Goal: Information Seeking & Learning: Find specific fact

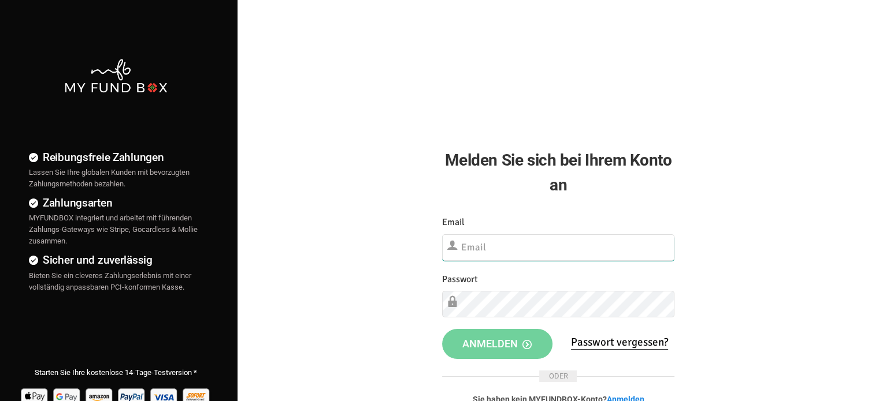
click at [518, 251] on input "text" at bounding box center [558, 248] width 232 height 27
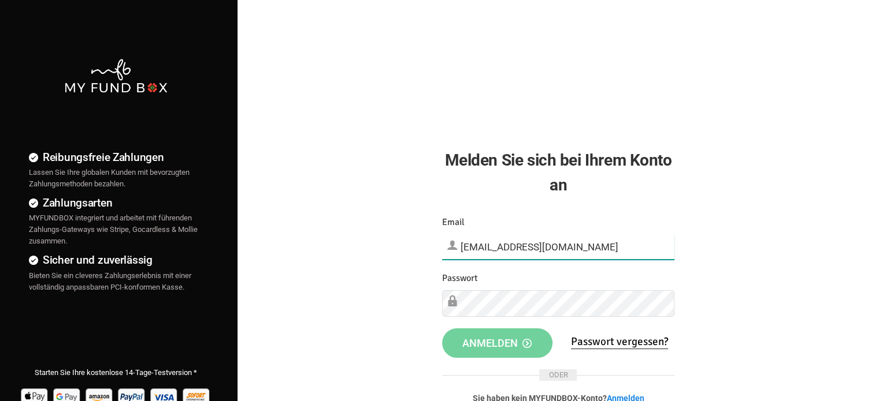
type input "[EMAIL_ADDRESS][DOMAIN_NAME]"
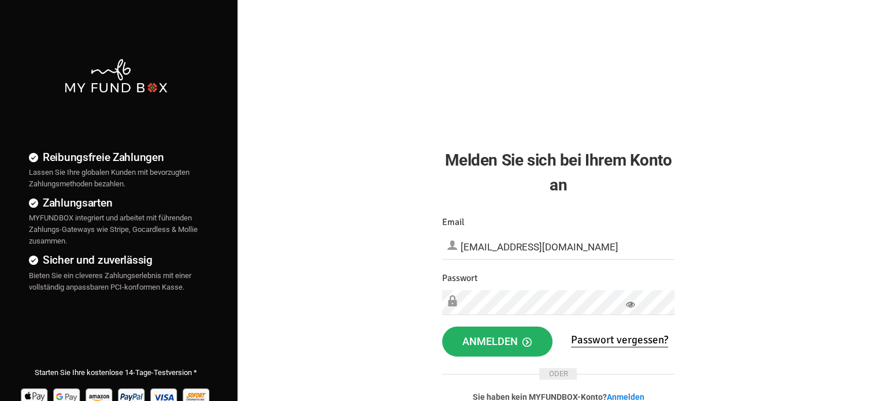
click at [513, 347] on span "Anmelden" at bounding box center [496, 342] width 69 height 12
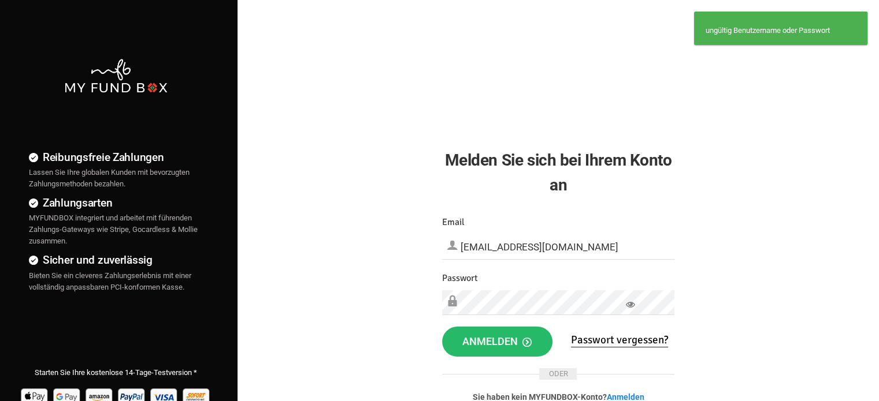
click at [629, 301] on icon at bounding box center [630, 304] width 9 height 9
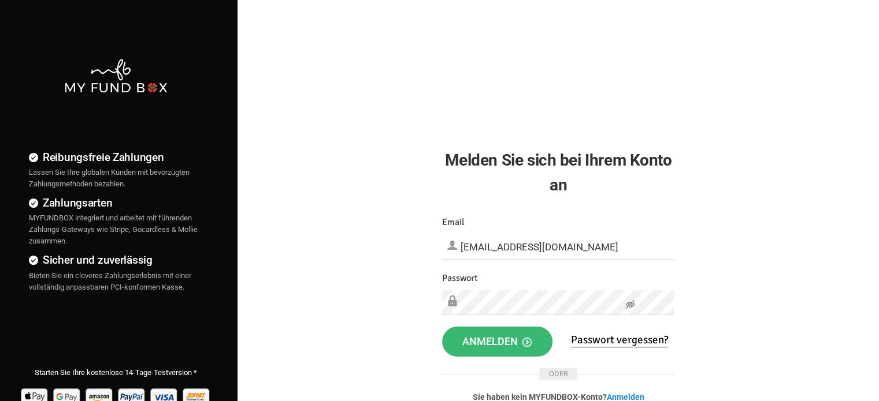
click at [456, 341] on button "Anmelden" at bounding box center [497, 342] width 110 height 30
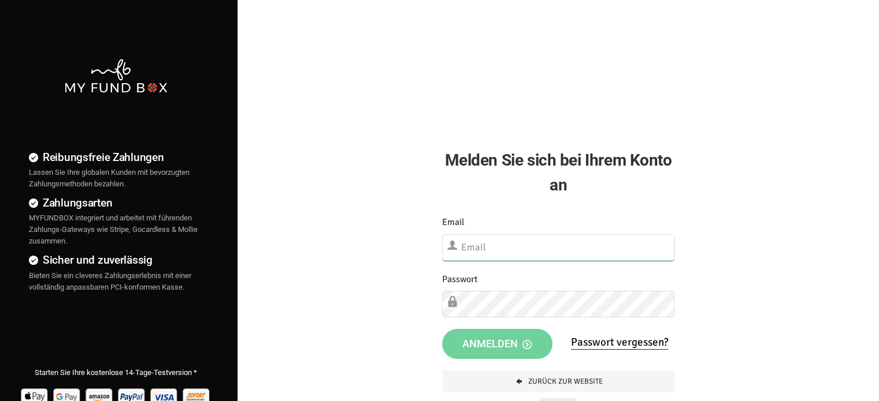
type input "onlinespende@umutev.de"
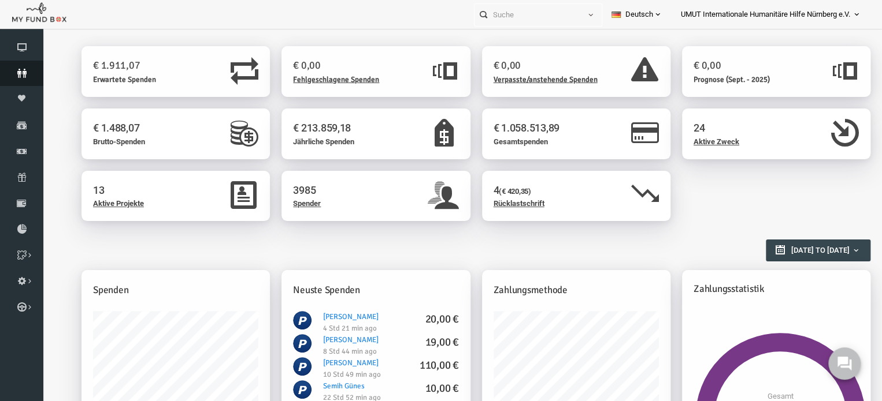
click at [21, 70] on icon at bounding box center [21, 73] width 43 height 9
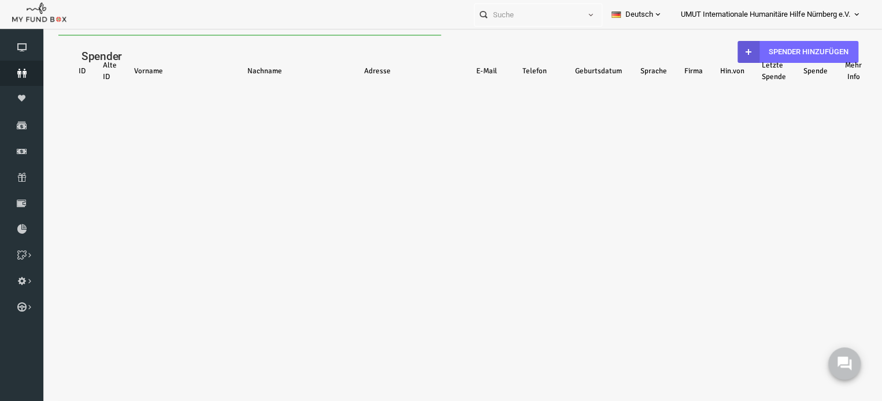
select select "100"
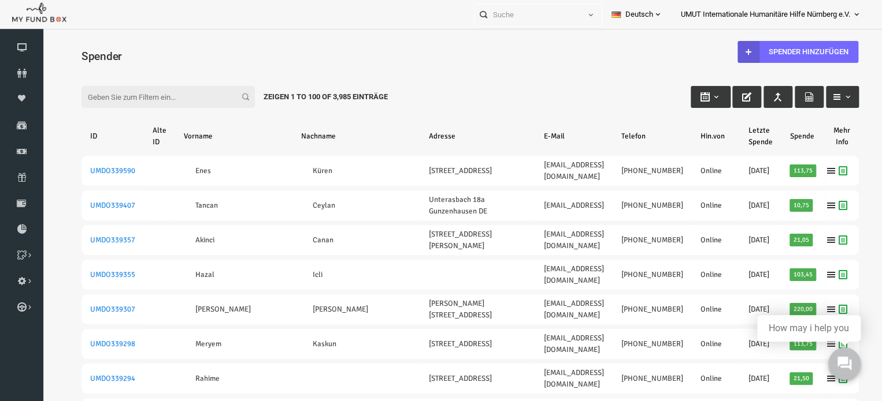
click at [98, 90] on input "Filter:" at bounding box center [151, 97] width 173 height 22
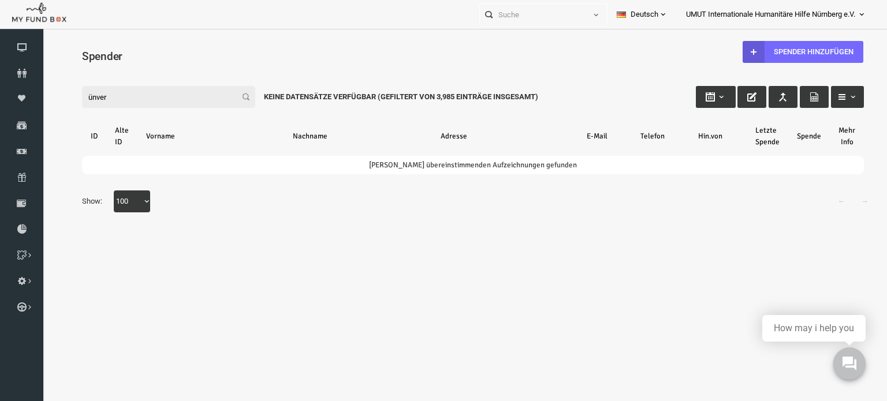
click at [179, 101] on input "ünver" at bounding box center [151, 97] width 173 height 22
type input "ü"
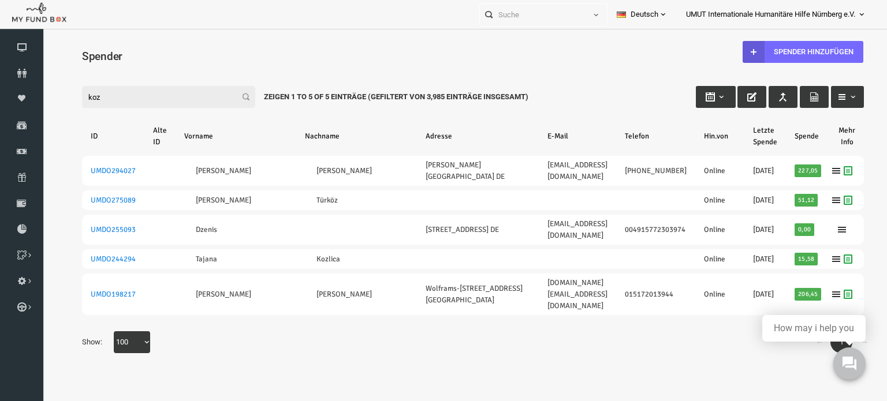
click at [191, 90] on input "koz" at bounding box center [151, 97] width 173 height 22
type input "k"
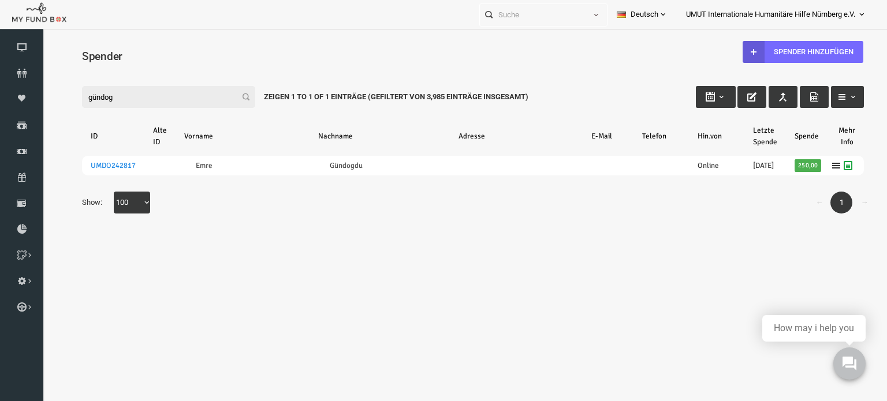
drag, startPoint x: 154, startPoint y: 101, endPoint x: 73, endPoint y: 94, distance: 81.2
click at [73, 94] on input "gündog" at bounding box center [151, 97] width 173 height 22
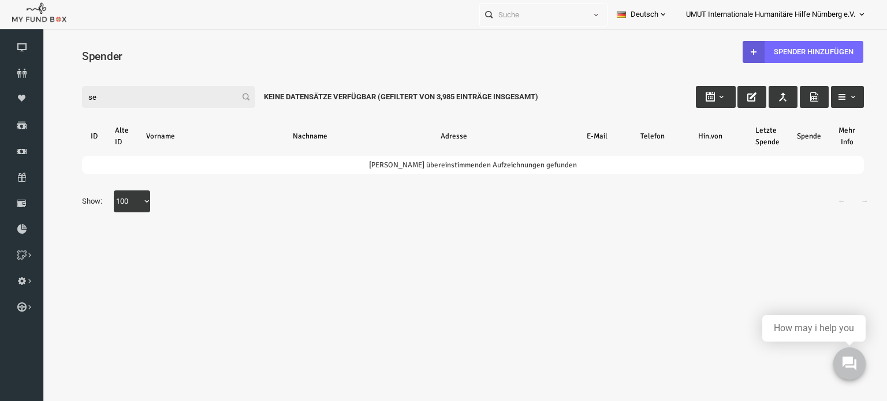
type input "s"
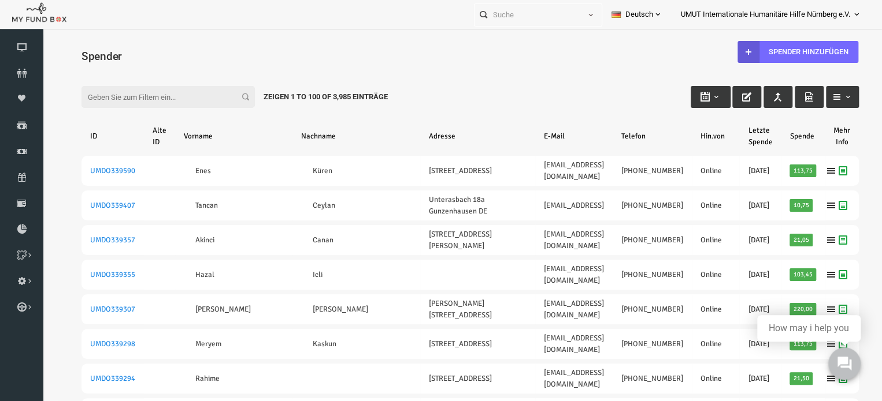
click at [178, 96] on input "Filter:" at bounding box center [151, 97] width 173 height 22
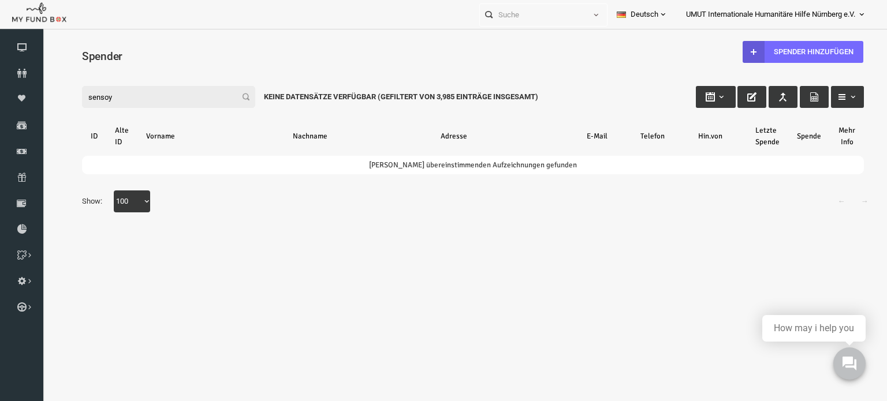
drag, startPoint x: 154, startPoint y: 99, endPoint x: 58, endPoint y: 96, distance: 96.5
click at [58, 96] on div "Filter: sensoy Keine Datensätze verfügbar (Gefiltert von 3,985 Einträge insgesa…" at bounding box center [455, 85] width 805 height 31
drag, startPoint x: 99, startPoint y: 94, endPoint x: 61, endPoint y: 96, distance: 38.2
click at [61, 96] on div "Filter: lukman Keine Datensätze verfügbar (Gefiltert von 3,985 Einträge insgesa…" at bounding box center [455, 85] width 805 height 31
type input "n"
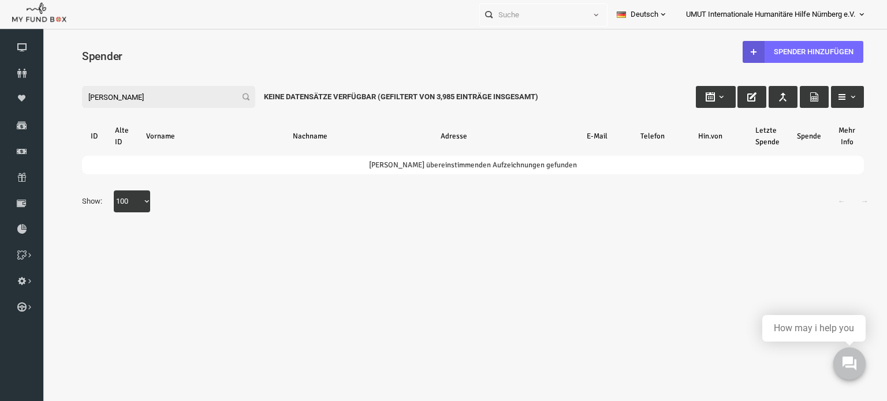
type input "ali irfan"
click at [819, 15] on span "UMUT Internationale Humanitäre Hilfe Nürnberg e.V." at bounding box center [770, 15] width 169 height 20
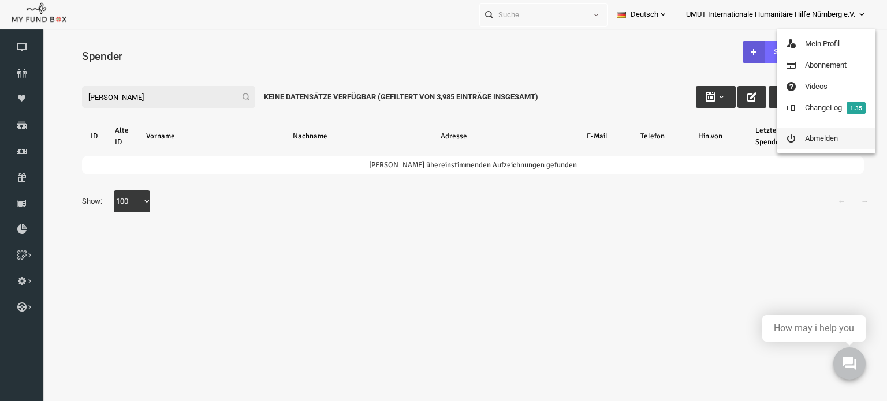
click at [812, 142] on link "Abmelden" at bounding box center [827, 138] width 98 height 21
